Goal: Task Accomplishment & Management: Manage account settings

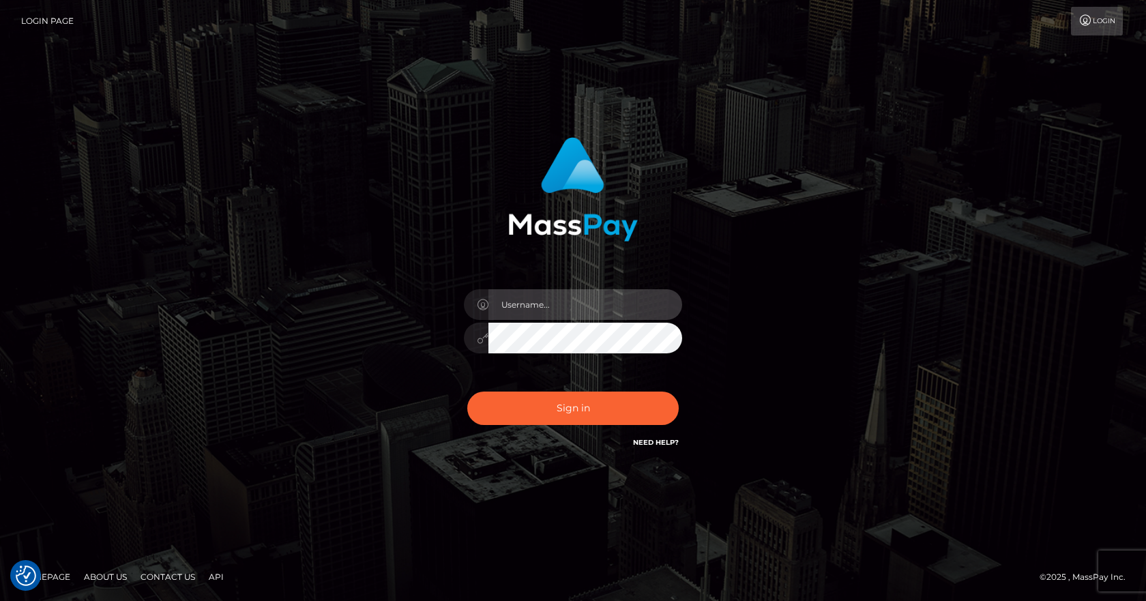
click at [538, 290] on input "text" at bounding box center [585, 304] width 194 height 31
type input "[PERSON_NAME][EMAIL_ADDRESS][PERSON_NAME][DOMAIN_NAME]"
click at [467, 392] on button "Sign in" at bounding box center [572, 408] width 211 height 33
